Goal: Share content: Share content

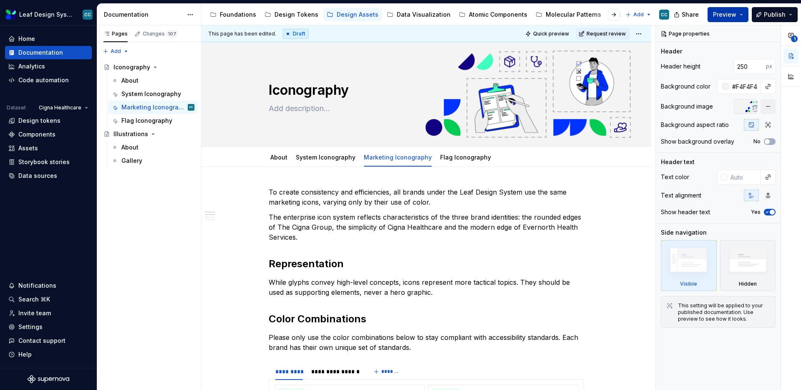
click at [744, 13] on button "Preview" at bounding box center [728, 14] width 41 height 15
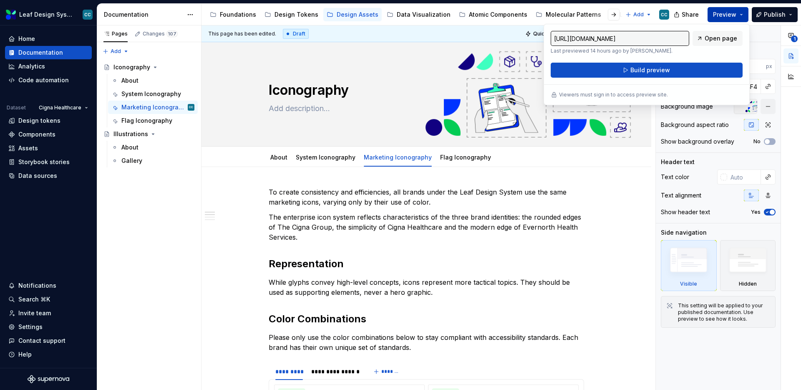
click at [744, 13] on button "Preview" at bounding box center [728, 14] width 41 height 15
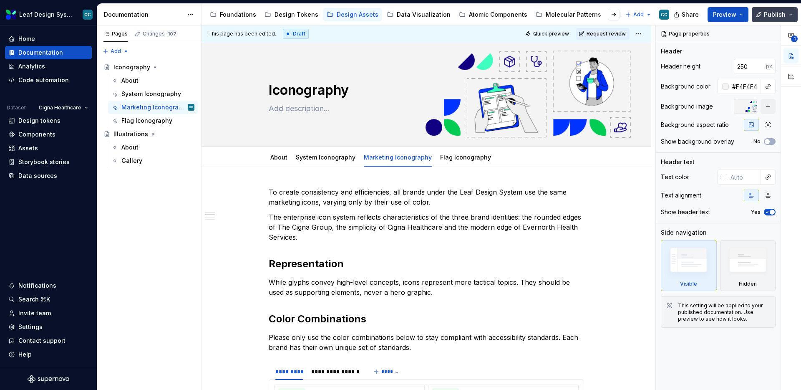
click at [794, 13] on button "Publish" at bounding box center [775, 14] width 46 height 15
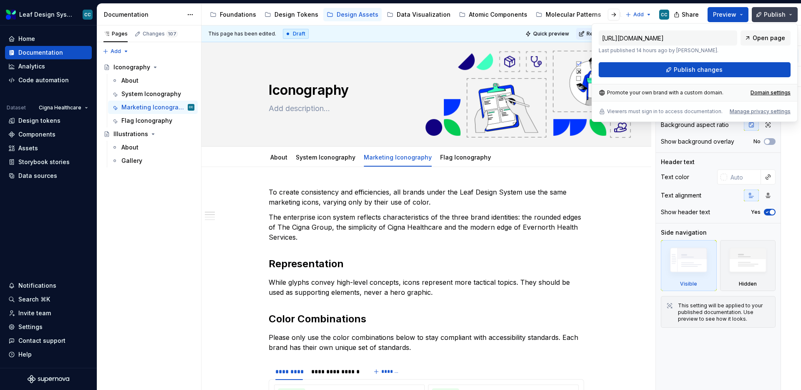
click at [794, 13] on button "Publish" at bounding box center [775, 14] width 46 height 15
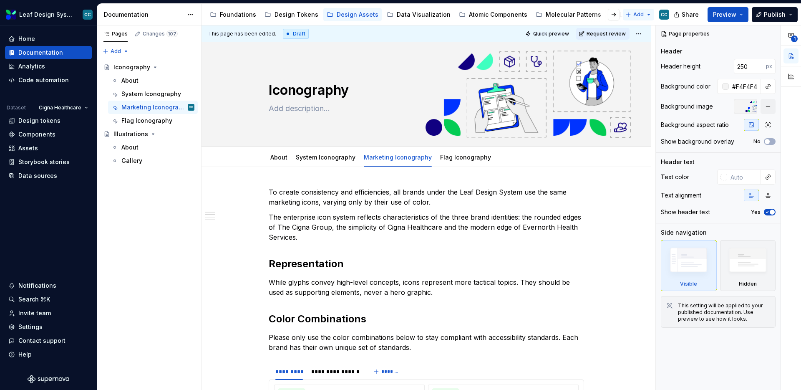
click at [648, 14] on html "Leaf Design System CC Home Documentation Analytics Code automation Dataset Cign…" at bounding box center [400, 195] width 801 height 390
click at [649, 14] on html "Leaf Design System CC Home Documentation Analytics Code automation Dataset Cign…" at bounding box center [400, 195] width 801 height 390
click at [733, 13] on span "Preview" at bounding box center [724, 14] width 23 height 8
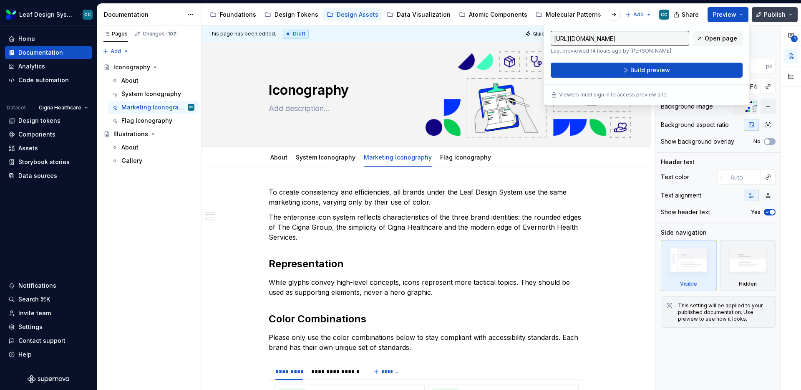
click at [773, 12] on span "Publish" at bounding box center [775, 14] width 22 height 8
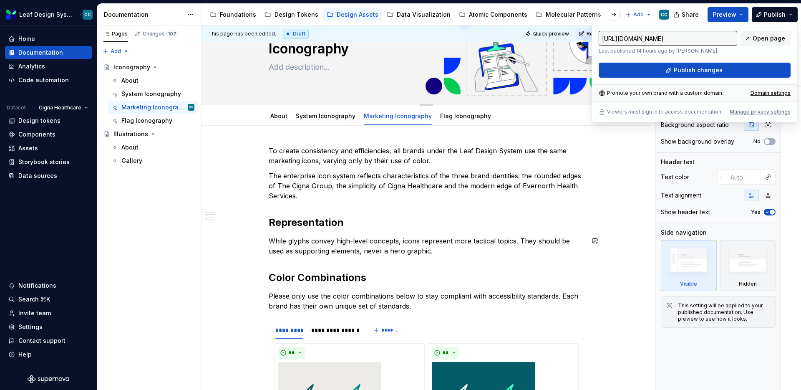
scroll to position [45, 0]
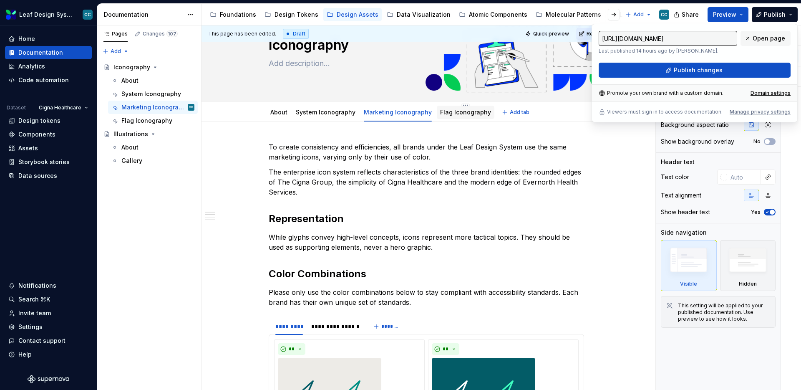
click at [456, 110] on link "Flag Iconography" at bounding box center [465, 111] width 51 height 7
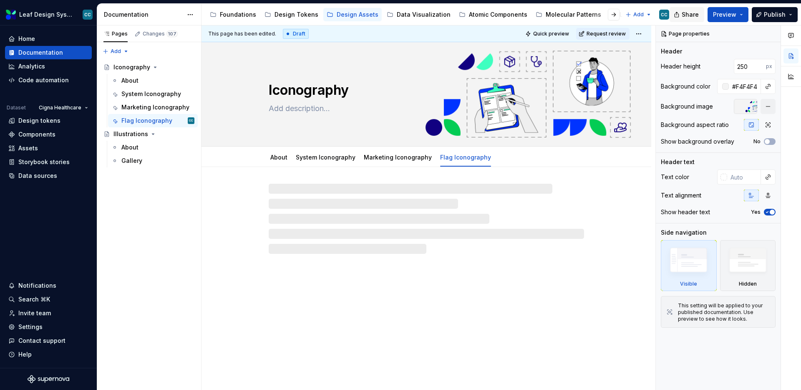
click at [693, 13] on span "Share" at bounding box center [690, 14] width 17 height 8
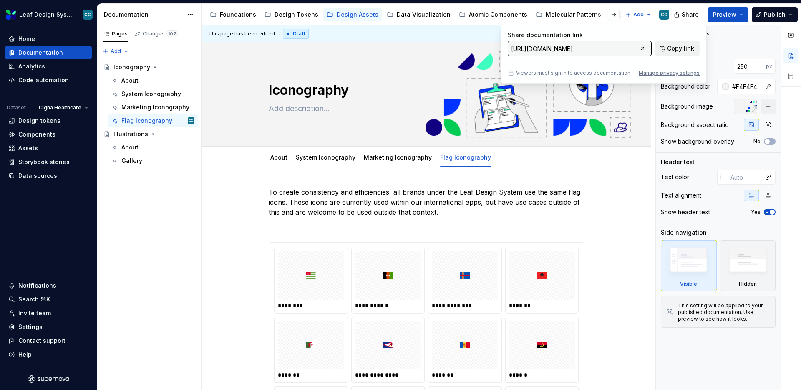
click at [681, 51] on span "Copy link" at bounding box center [680, 48] width 27 height 8
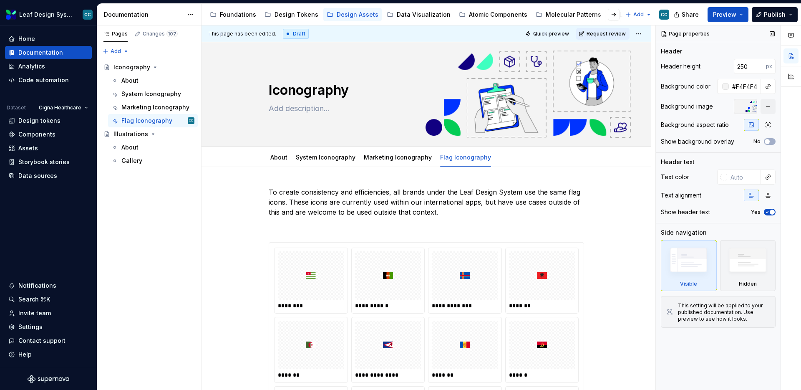
click at [717, 30] on div "Page properties" at bounding box center [718, 33] width 125 height 17
type textarea "*"
